Goal: Task Accomplishment & Management: Complete application form

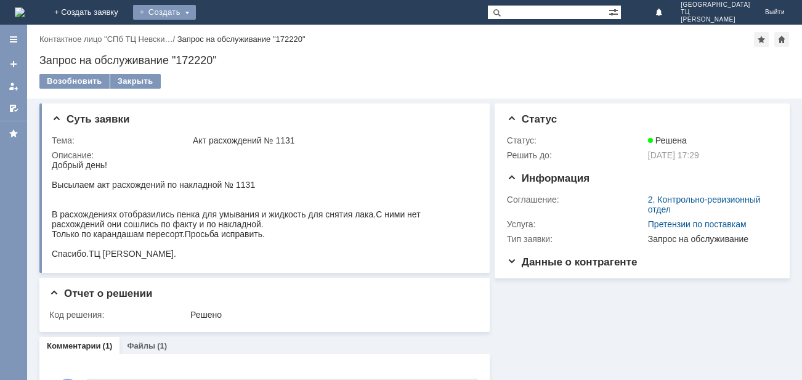
click at [196, 11] on div "Создать" at bounding box center [164, 12] width 63 height 15
click at [229, 35] on link "Заявка" at bounding box center [182, 37] width 94 height 15
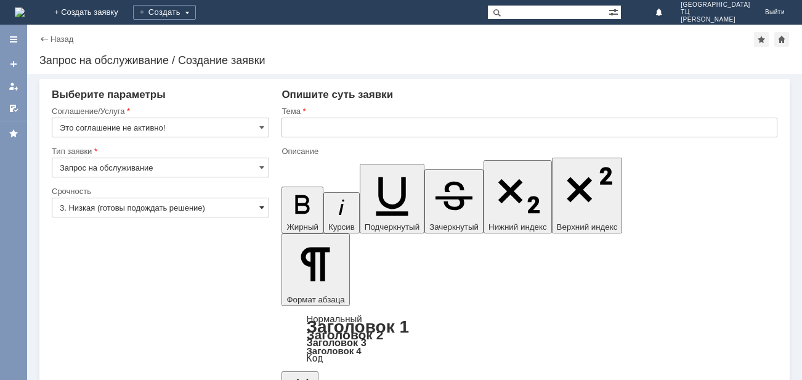
click at [263, 203] on span at bounding box center [261, 208] width 5 height 10
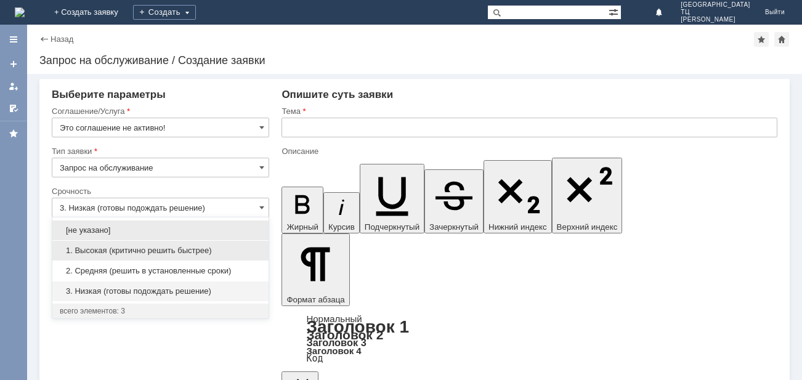
click at [153, 248] on span "1. Высокая (критично решить быстрее)" at bounding box center [160, 251] width 201 height 10
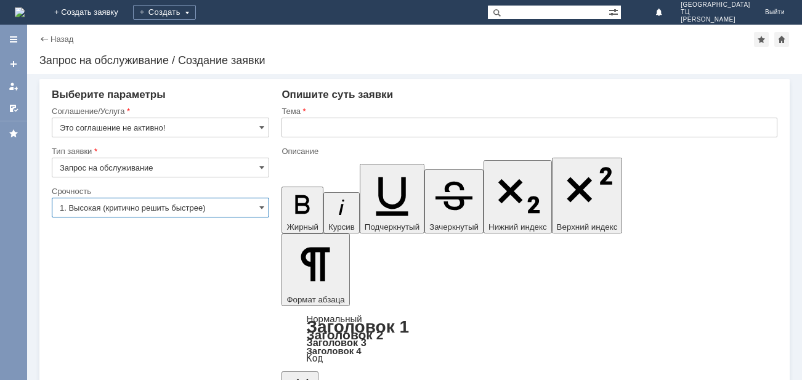
type input "1. Высокая (критично решить быстрее)"
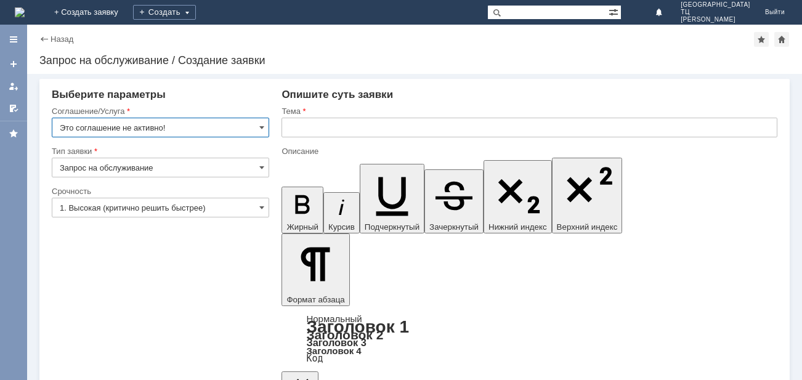
click at [262, 122] on input "Это соглашение не активно!" at bounding box center [160, 128] width 217 height 20
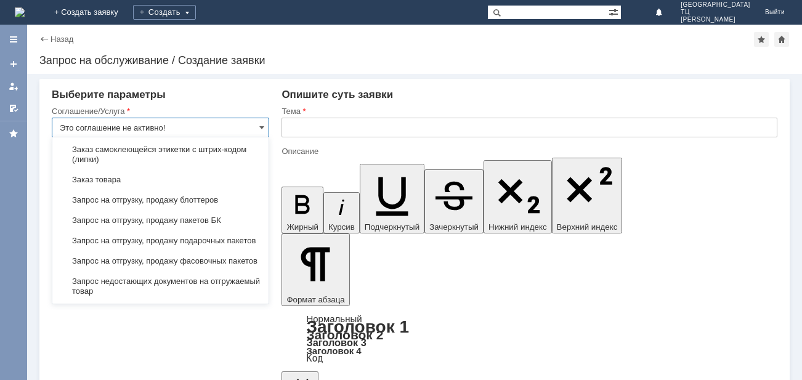
scroll to position [394, 0]
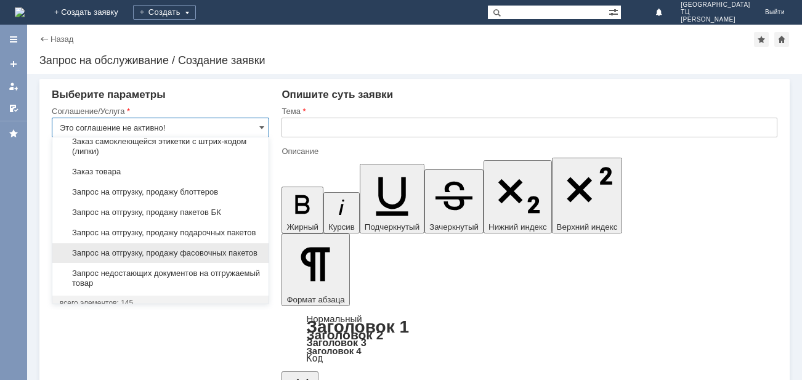
click at [178, 258] on span "Запрос на отгрузку, продажу фасовочных пакетов" at bounding box center [160, 253] width 201 height 10
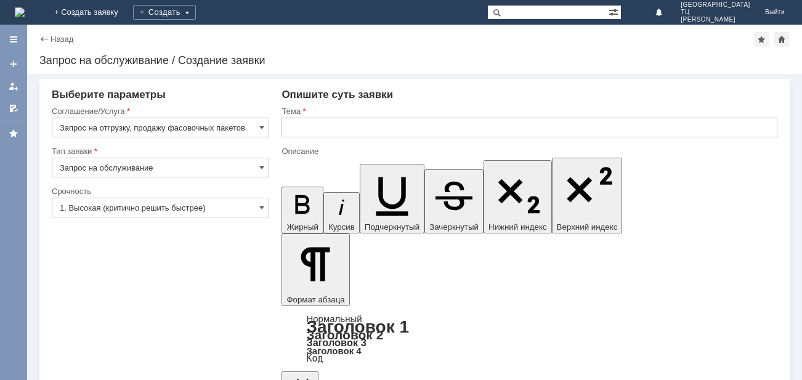
type input "Запрос на отгрузку, продажу фасовочных пакетов"
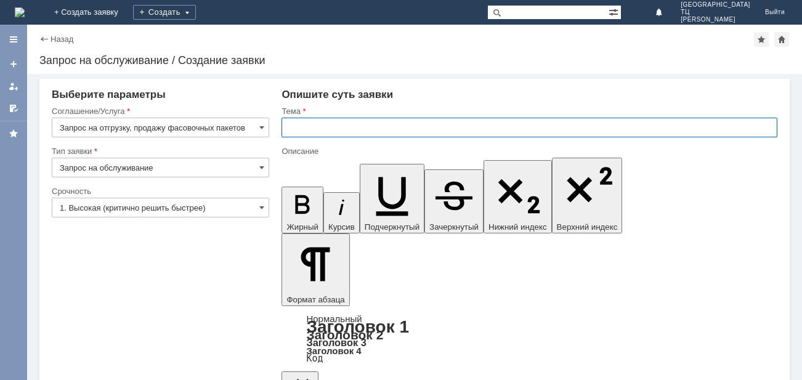
click at [302, 124] on input "text" at bounding box center [529, 128] width 496 height 20
type input "Фасовочные пакеты"
